Goal: Book appointment/travel/reservation

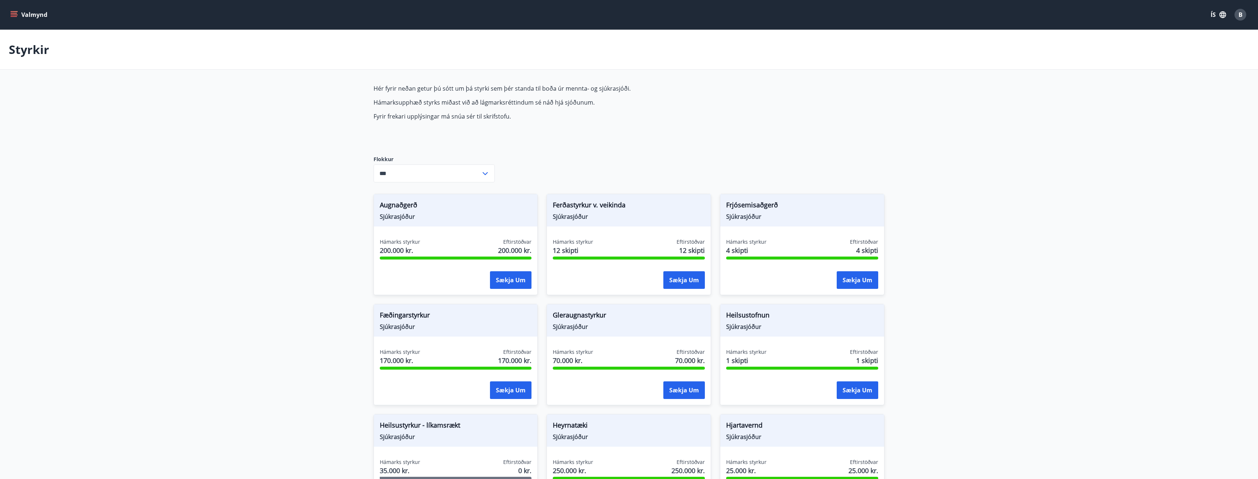
scroll to position [437, 0]
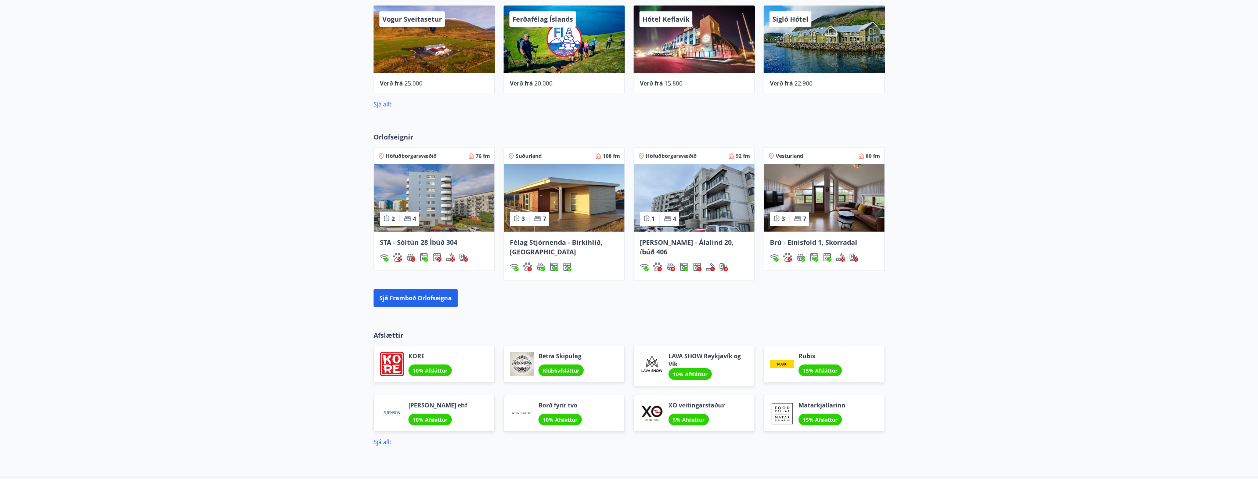
scroll to position [404, 0]
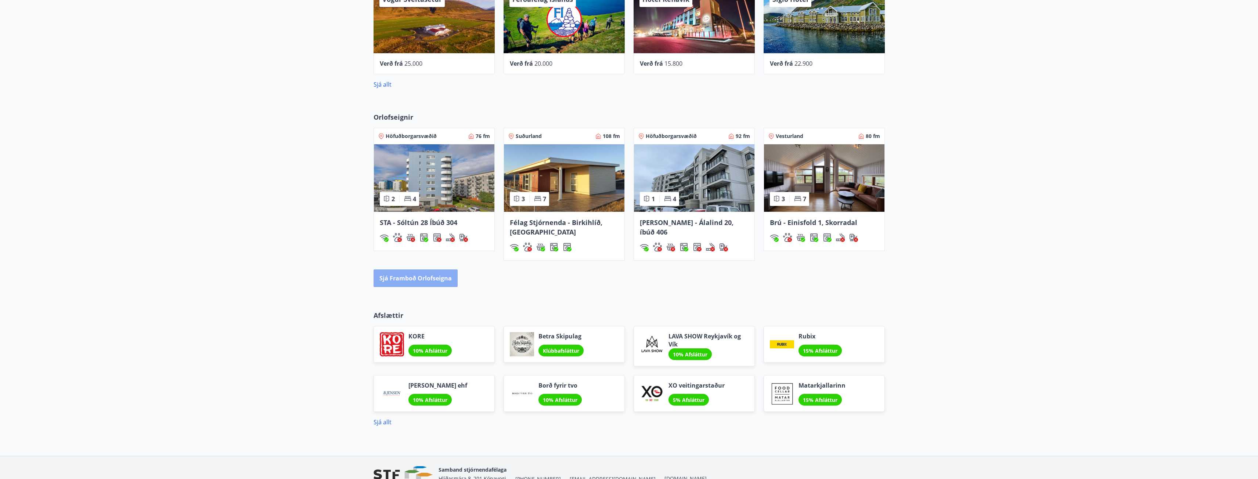
click at [437, 278] on button "Sjá framboð orlofseigna" at bounding box center [415, 279] width 84 height 18
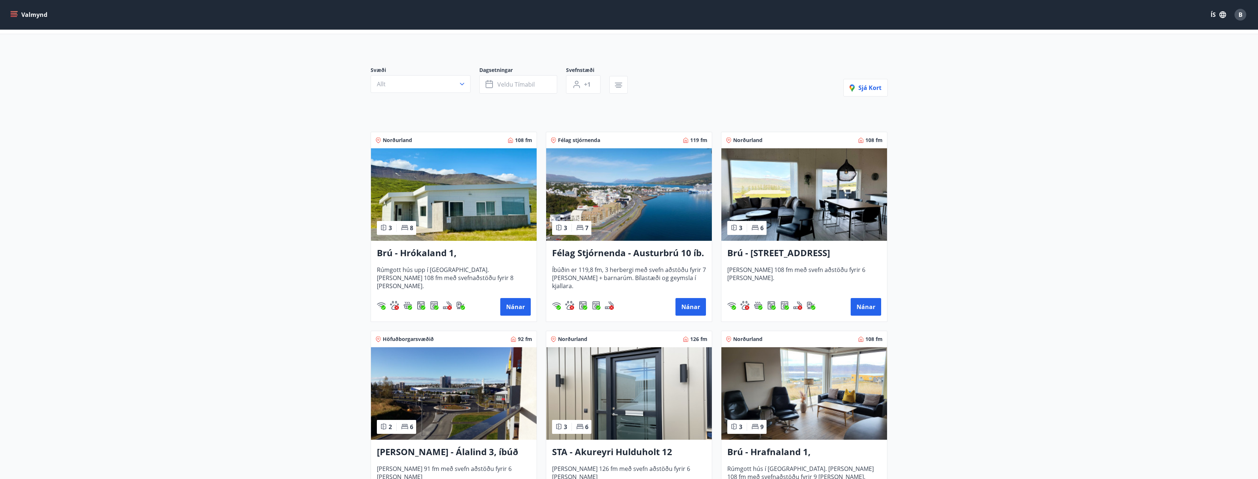
scroll to position [73, 0]
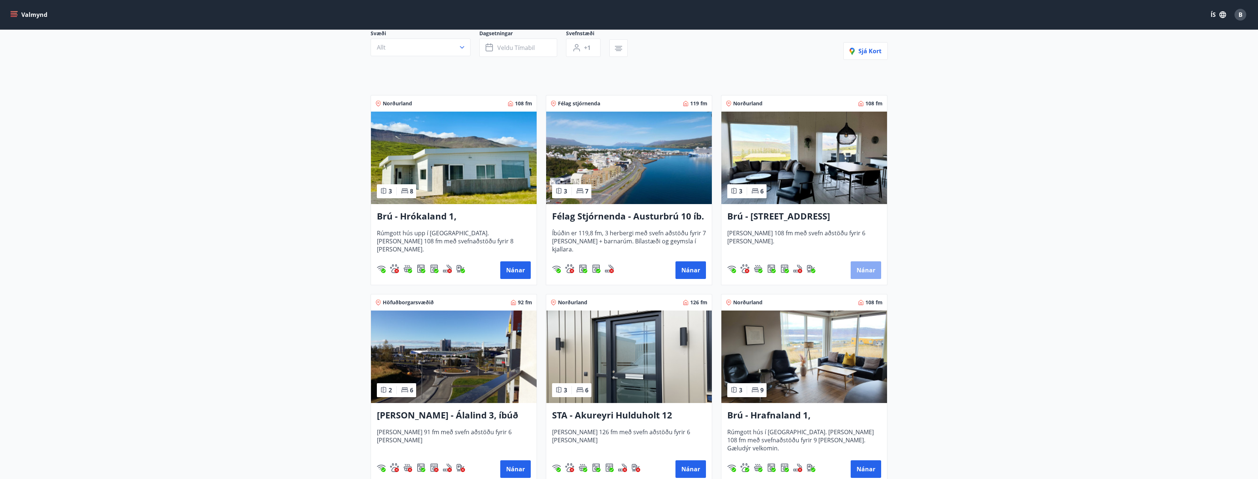
click at [869, 275] on button "Nánar" at bounding box center [866, 270] width 30 height 18
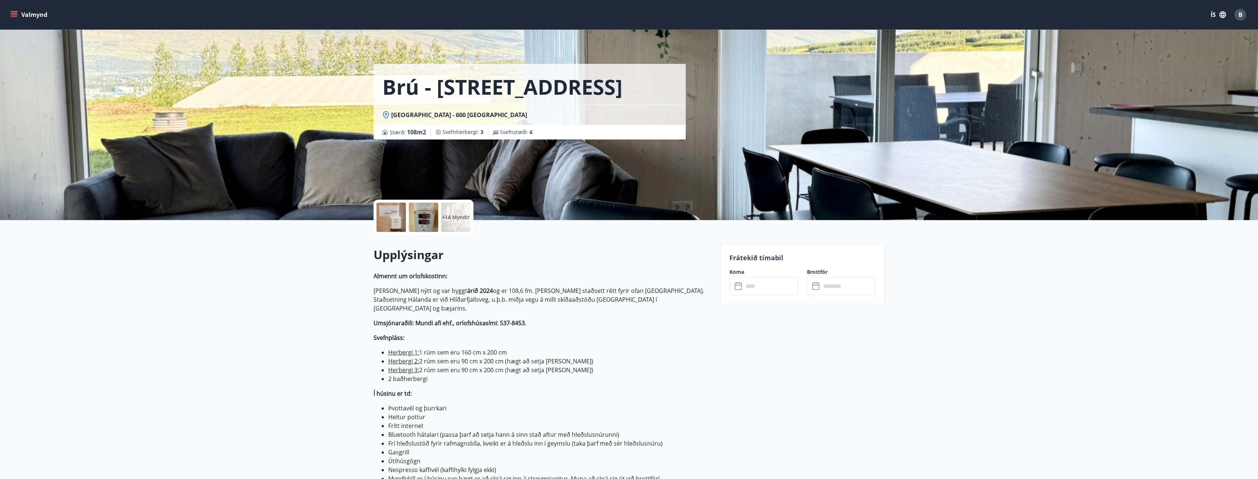
click at [773, 284] on input "text" at bounding box center [770, 286] width 55 height 18
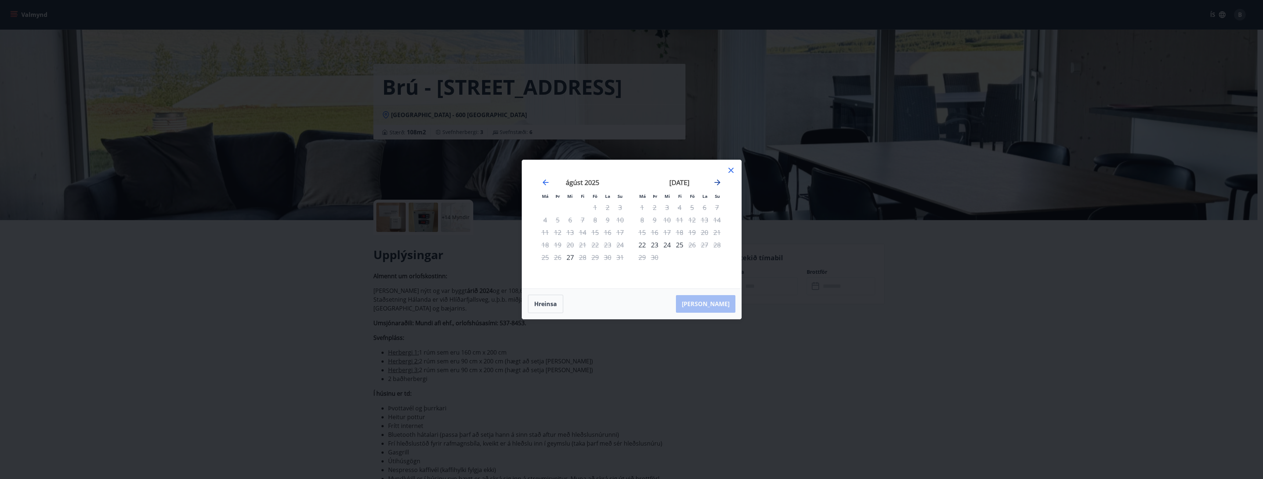
click at [714, 182] on icon "Move forward to switch to the next month." at bounding box center [717, 182] width 9 height 9
click at [596, 232] on div "17" at bounding box center [595, 232] width 12 height 12
click at [620, 232] on div "19" at bounding box center [620, 232] width 12 height 12
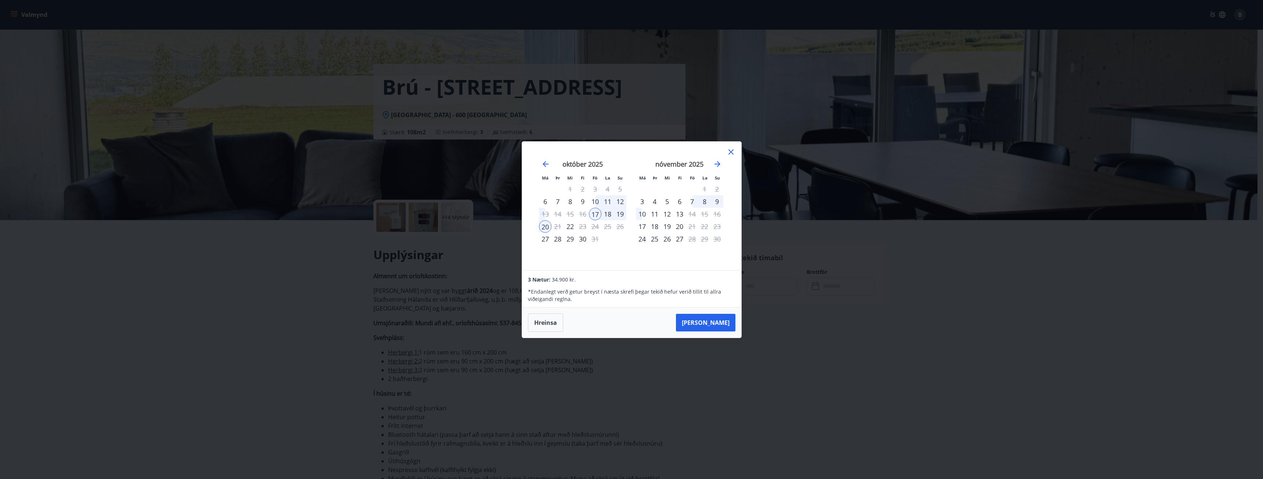
click at [622, 213] on div "19" at bounding box center [620, 214] width 12 height 12
drag, startPoint x: 730, startPoint y: 153, endPoint x: 682, endPoint y: 150, distance: 48.2
click at [730, 153] on icon at bounding box center [731, 151] width 5 height 5
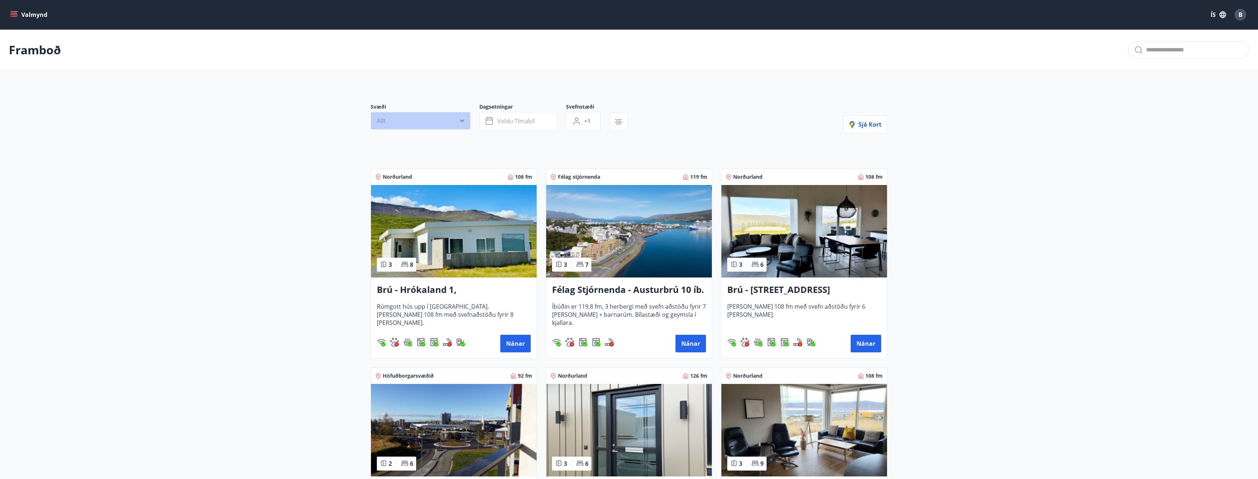
click at [459, 122] on icon "button" at bounding box center [461, 120] width 7 height 7
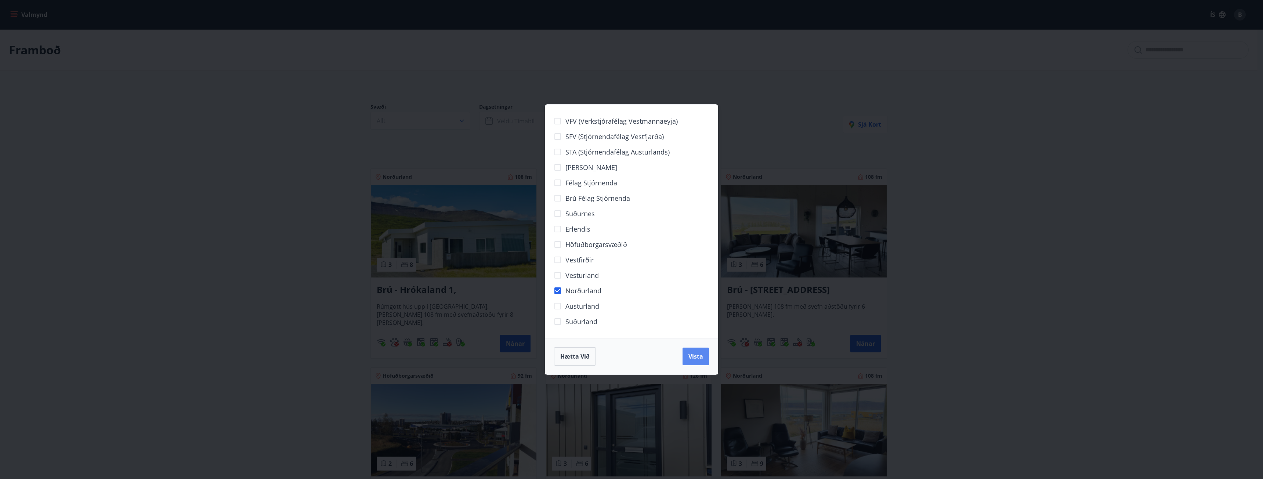
click at [704, 357] on button "Vista" at bounding box center [696, 357] width 26 height 18
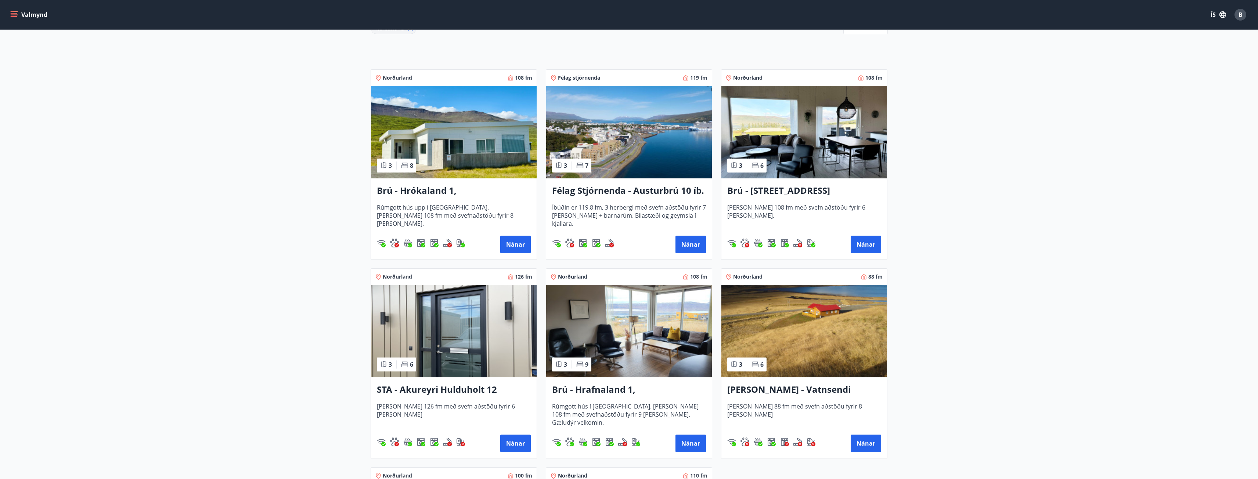
scroll to position [110, 0]
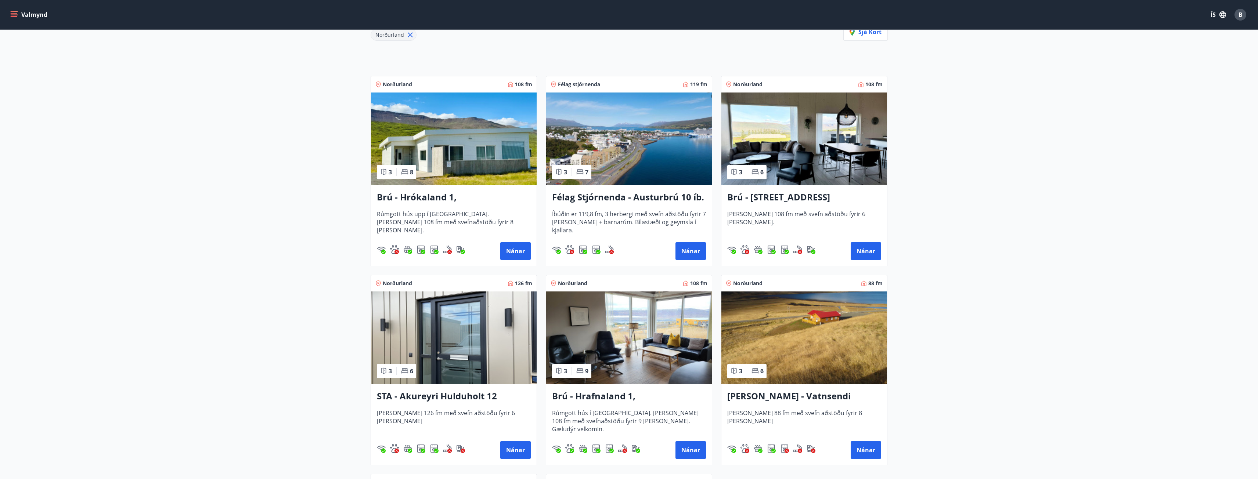
click at [478, 387] on div "STA - Akureyri Hulduholt 12 [PERSON_NAME] 126 fm með svefn aðstöðu fyrir 6 [PER…" at bounding box center [454, 424] width 166 height 81
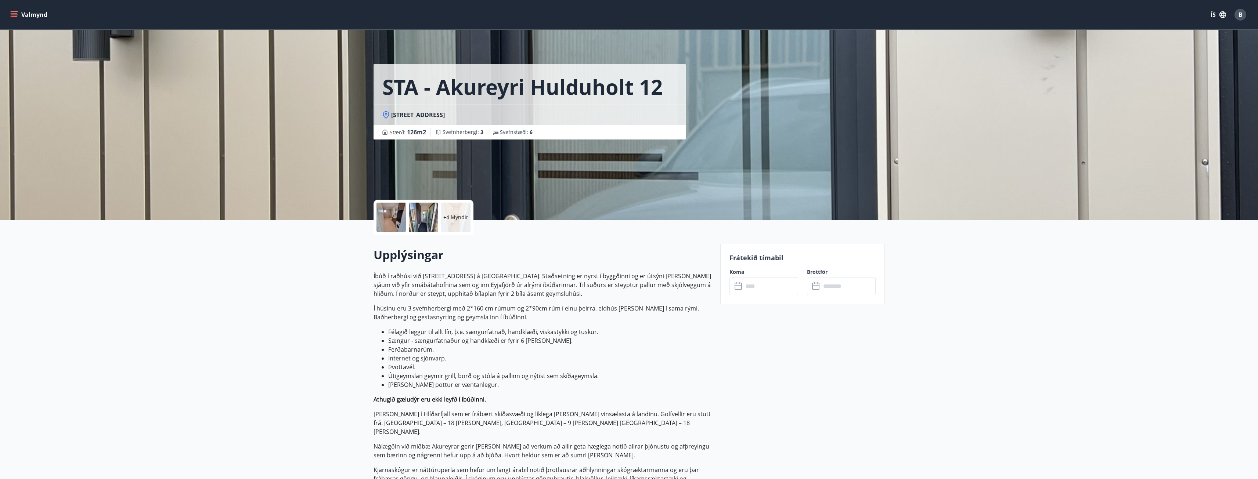
click at [451, 216] on p "+4 Myndir" at bounding box center [455, 217] width 25 height 7
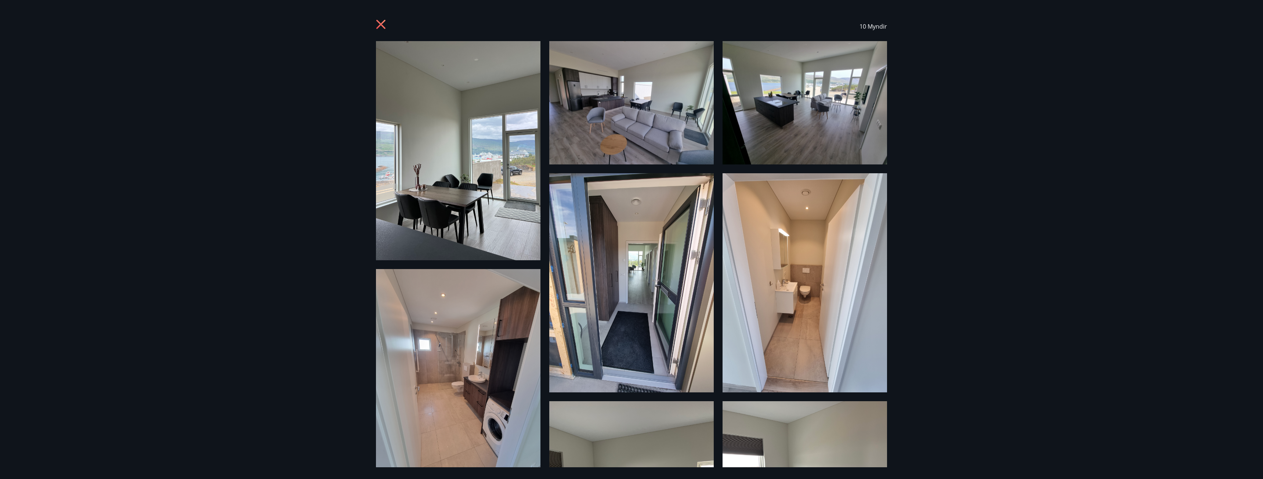
click at [380, 24] on icon at bounding box center [381, 25] width 2 height 2
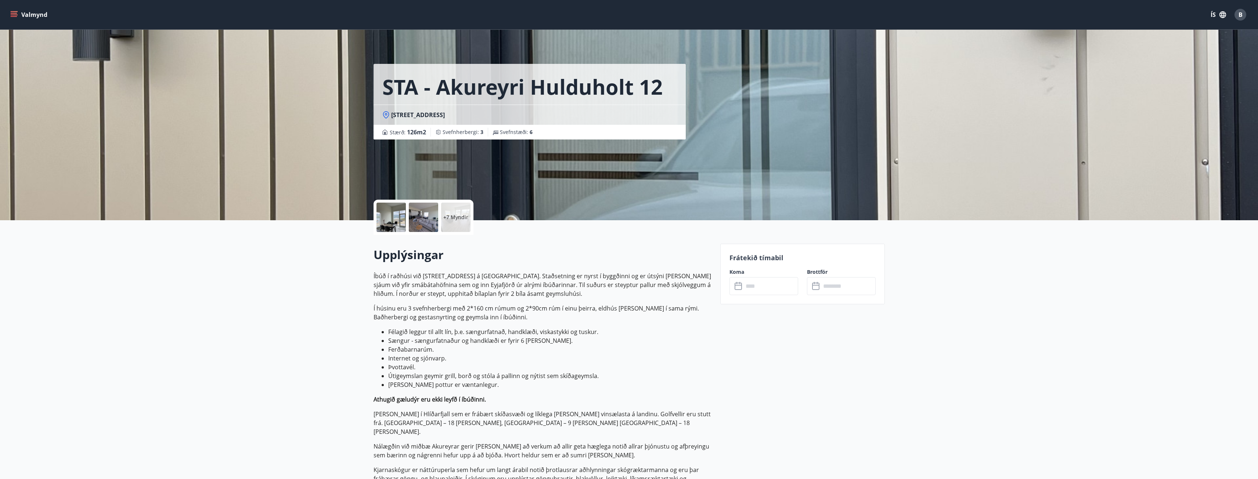
click at [755, 288] on input "text" at bounding box center [770, 286] width 55 height 18
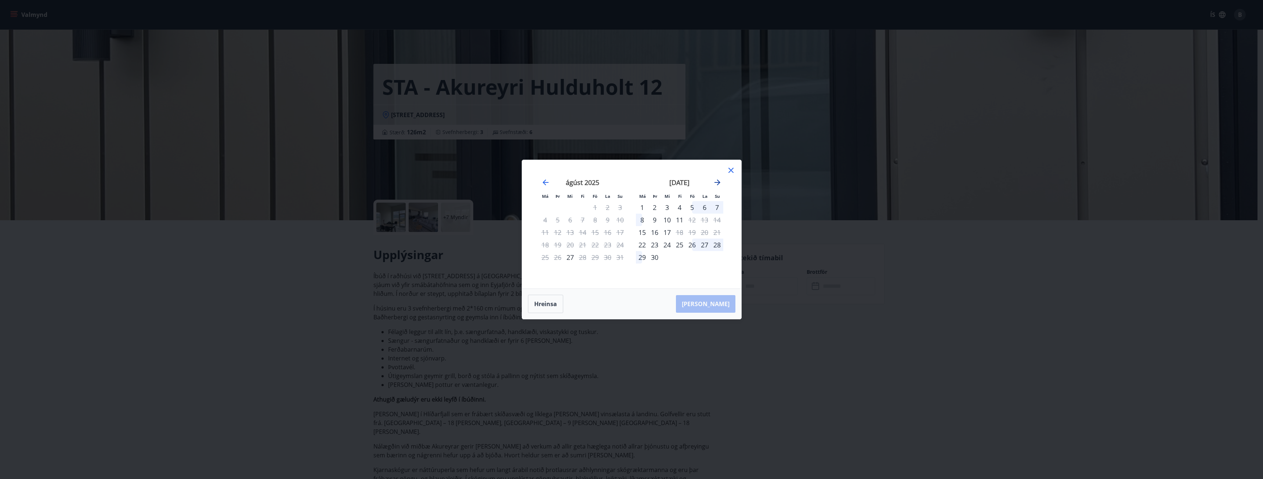
click at [718, 183] on icon "Move forward to switch to the next month." at bounding box center [718, 183] width 6 height 6
click at [594, 234] on div "17" at bounding box center [595, 232] width 12 height 12
click at [548, 245] on div "20" at bounding box center [545, 245] width 12 height 12
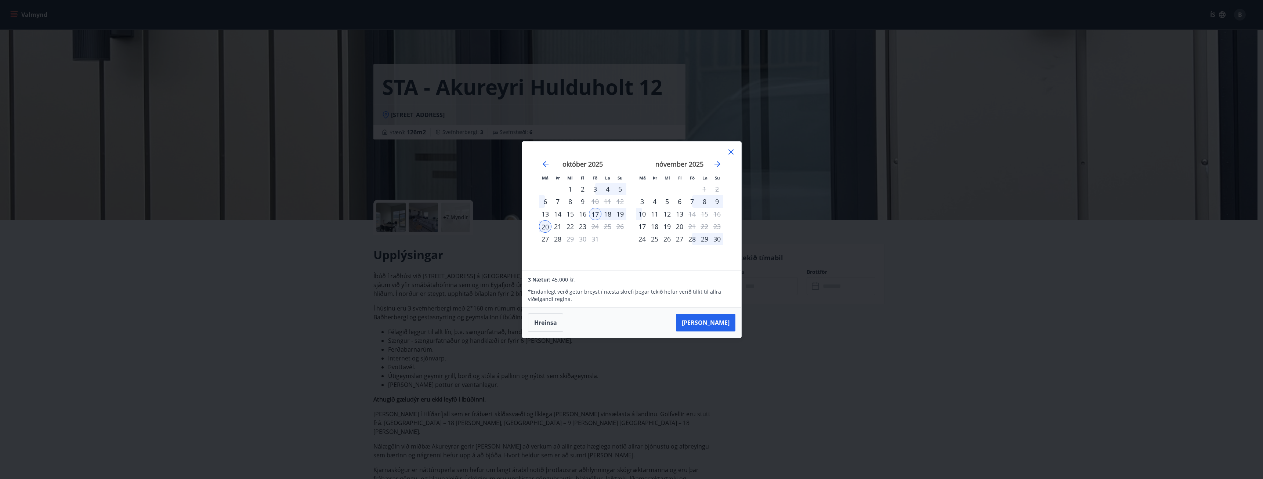
click at [624, 216] on div "19" at bounding box center [620, 214] width 12 height 12
click at [623, 213] on div "19" at bounding box center [620, 214] width 12 height 12
drag, startPoint x: 544, startPoint y: 227, endPoint x: 589, endPoint y: 219, distance: 45.6
click at [544, 227] on div "20" at bounding box center [545, 226] width 12 height 12
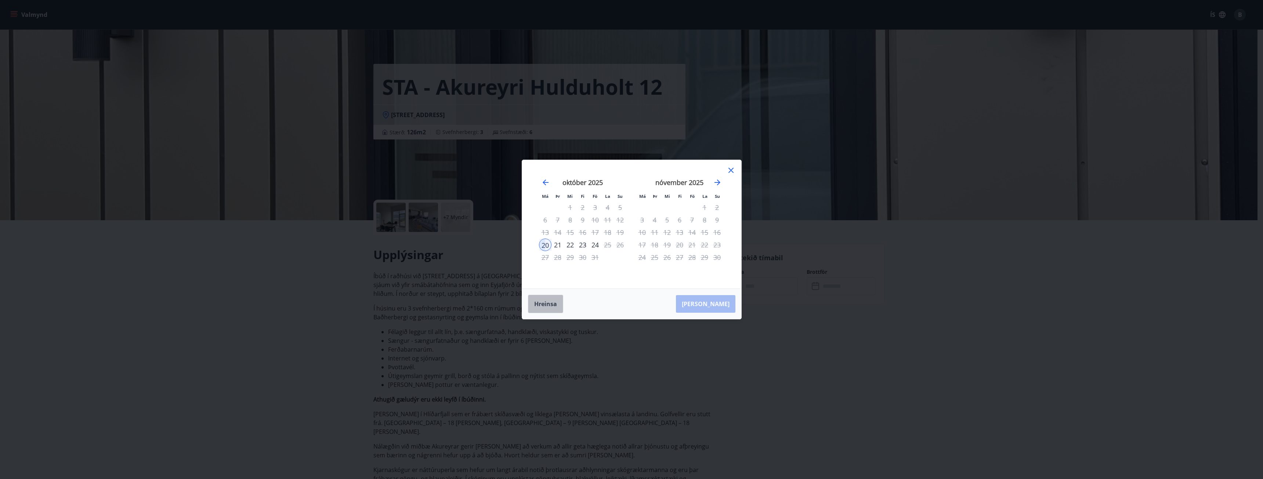
click at [543, 307] on button "Hreinsa" at bounding box center [545, 304] width 35 height 18
click at [634, 268] on div "[DATE] 1 2 3 4 5 6 7 8 9 10 11 12 13 14 15 16 17 18 19 20 21 22 23 24 25 26 27 …" at bounding box center [679, 229] width 97 height 120
click at [596, 230] on div "17" at bounding box center [595, 232] width 12 height 12
click at [620, 230] on div "19" at bounding box center [620, 232] width 12 height 12
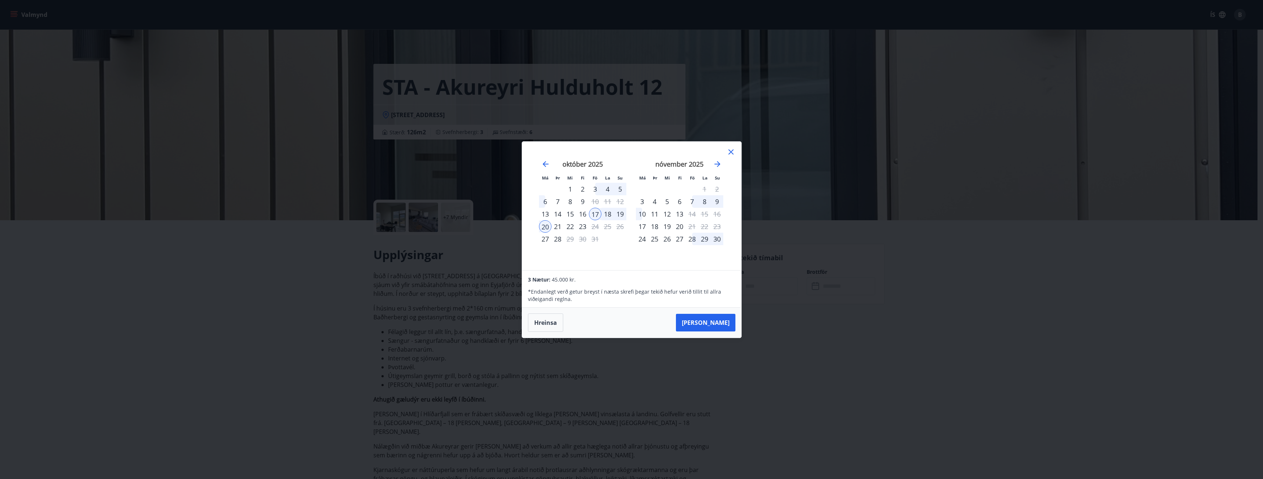
click at [730, 152] on icon at bounding box center [731, 151] width 5 height 5
